Goal: Information Seeking & Learning: Learn about a topic

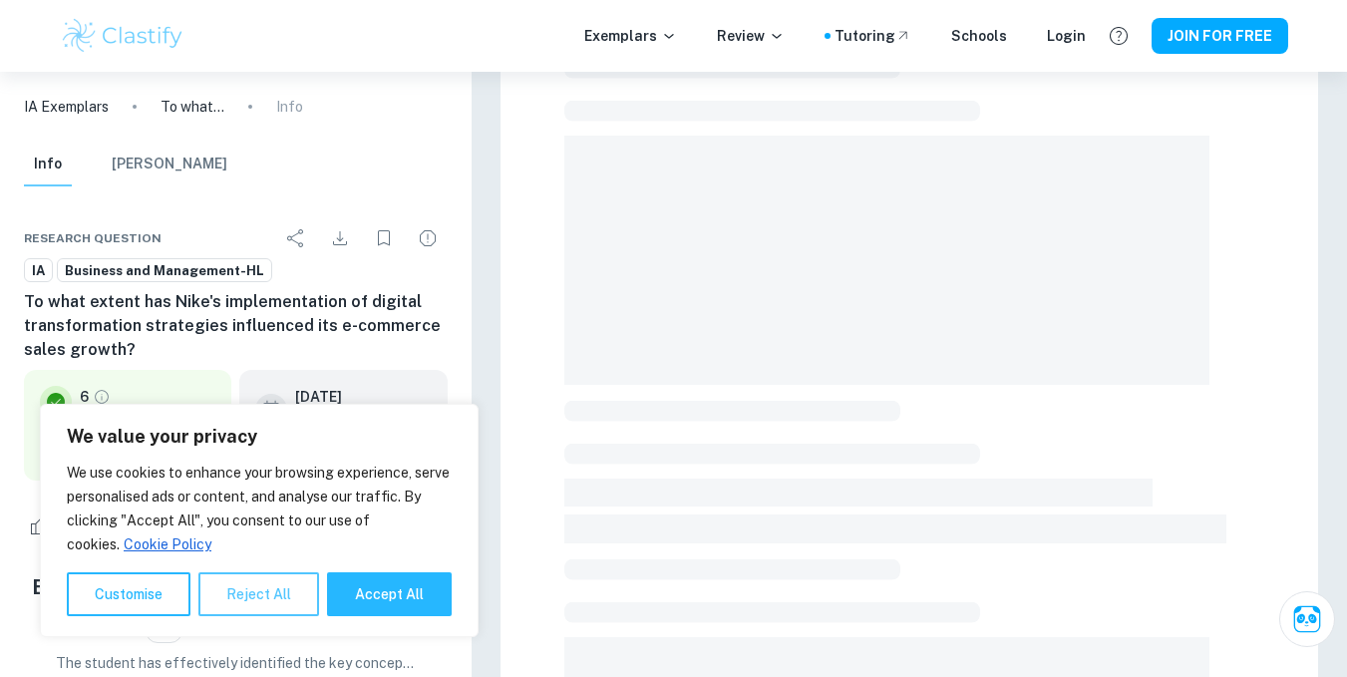
scroll to position [399, 0]
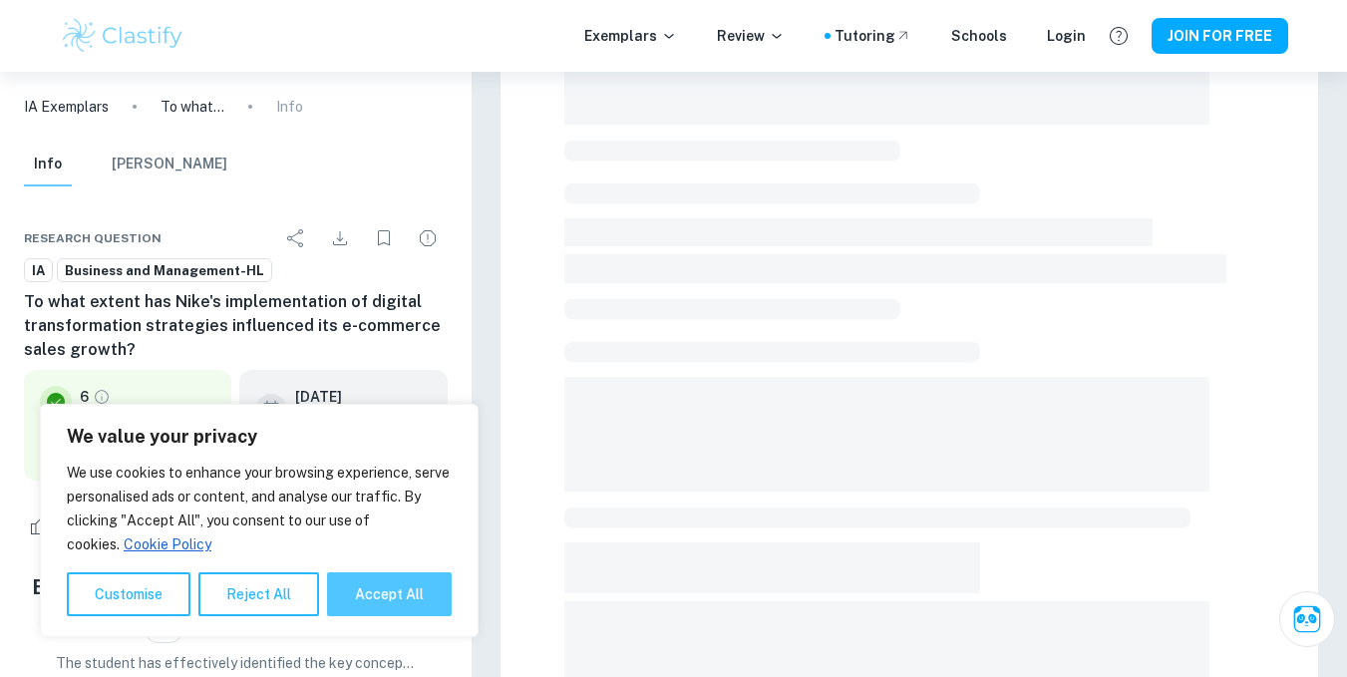
click at [371, 593] on button "Accept All" at bounding box center [389, 594] width 125 height 44
checkbox input "true"
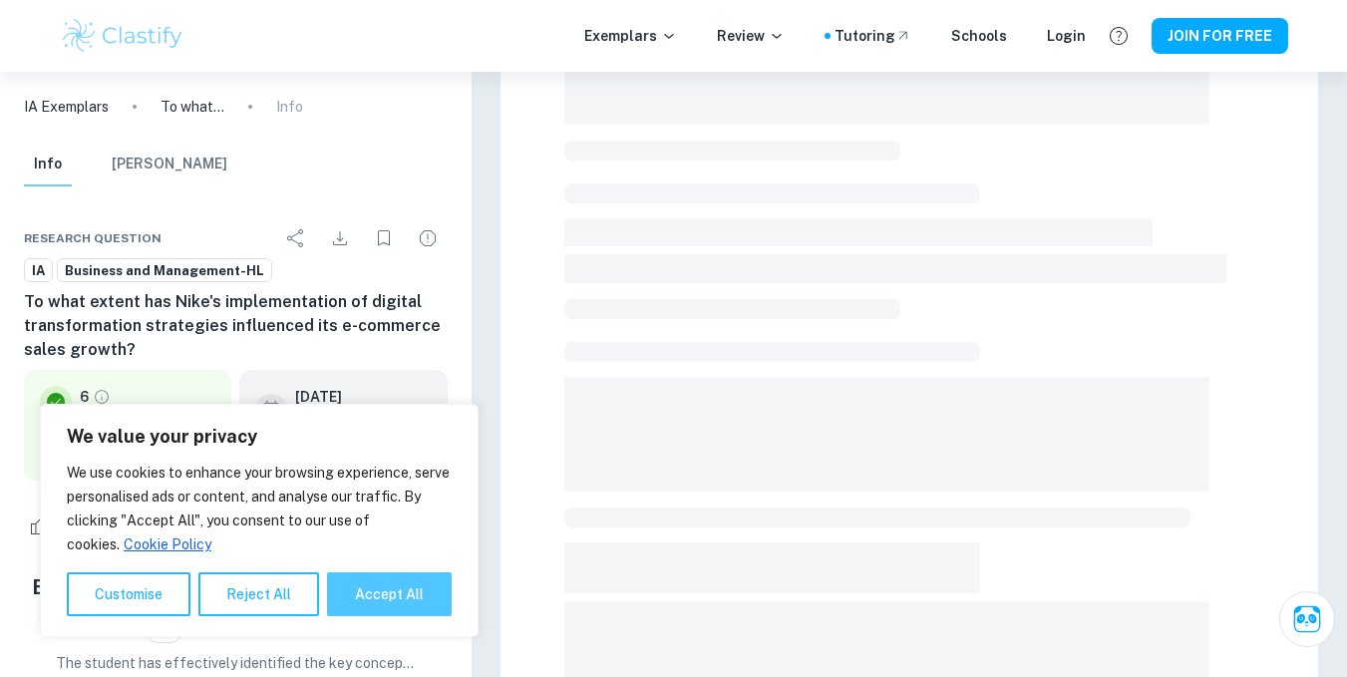
checkbox input "true"
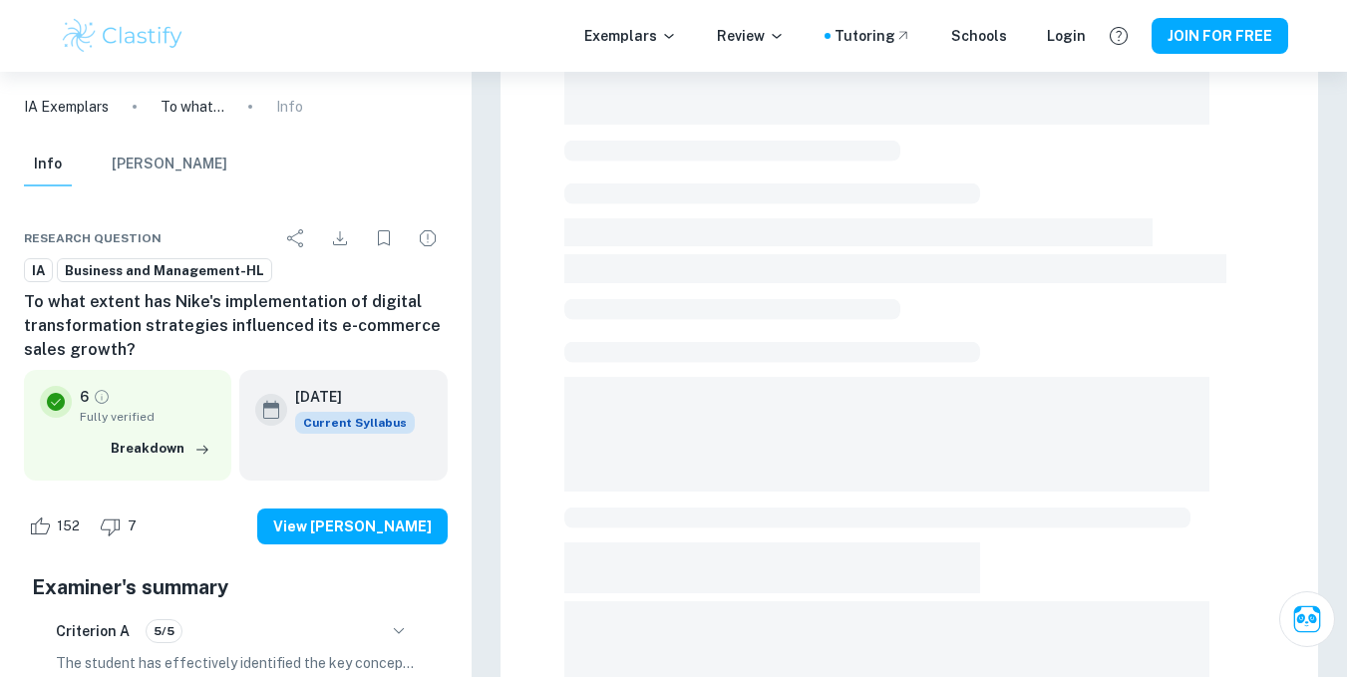
scroll to position [0, 0]
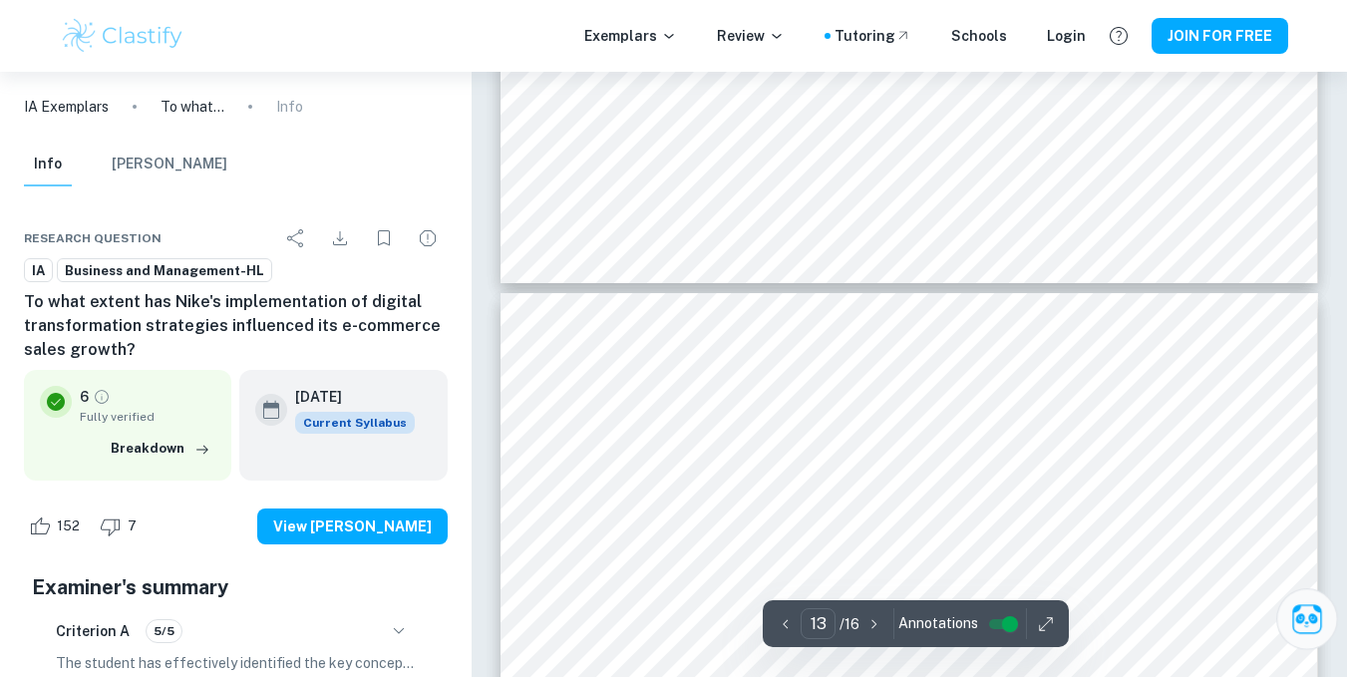
type input "12"
